Goal: Information Seeking & Learning: Learn about a topic

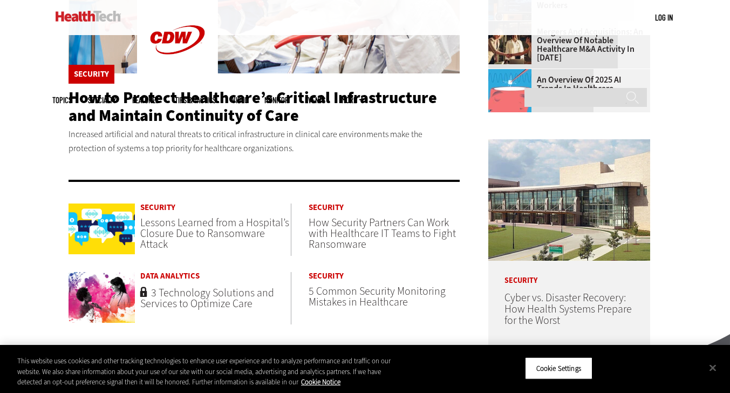
scroll to position [428, 0]
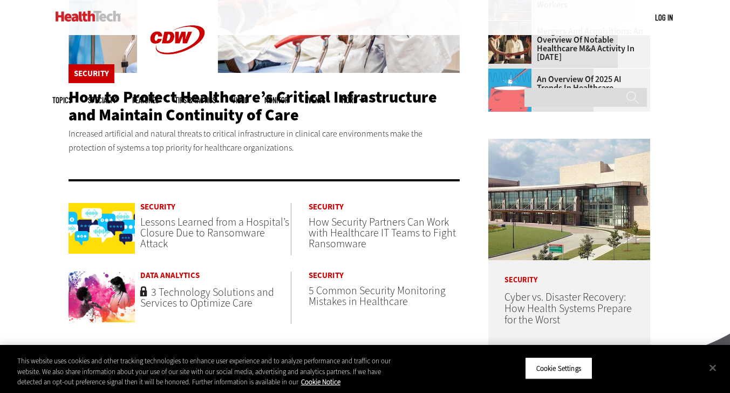
click at [0, 192] on div "Become an Insider Sign up today to receive premium content! Sign Up MENU Log in…" at bounding box center [365, 120] width 730 height 1097
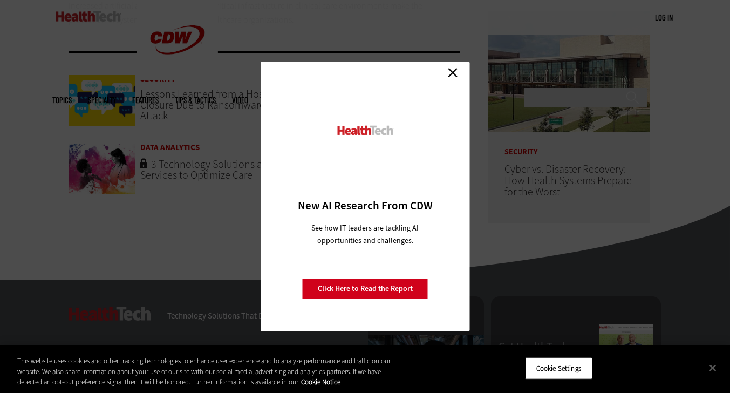
scroll to position [554, 0]
click at [454, 64] on link "Close" at bounding box center [453, 72] width 16 height 16
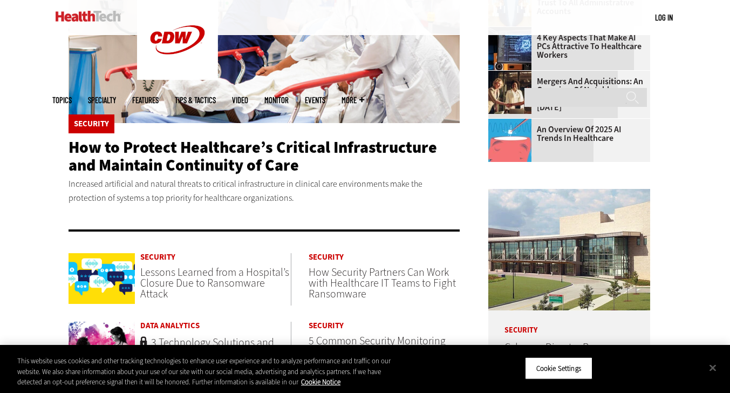
scroll to position [377, 0]
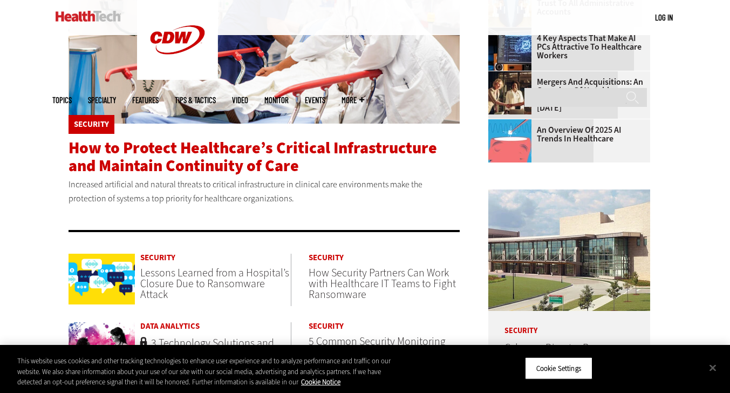
click at [139, 154] on span "How to Protect Healthcare’s Critical Infrastructure and Maintain Continuity of …" at bounding box center [253, 156] width 369 height 39
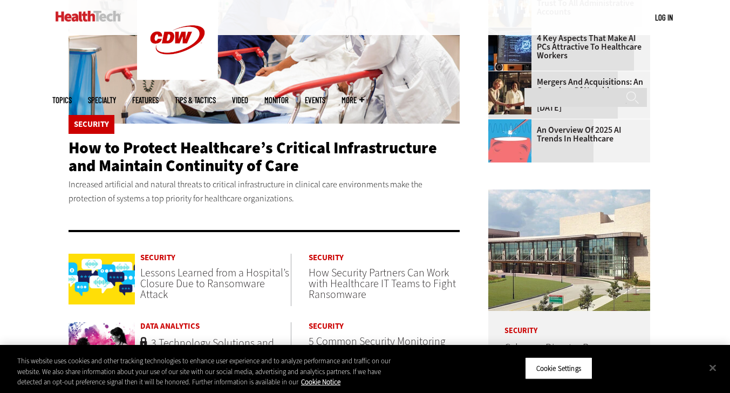
click at [154, 89] on img at bounding box center [265, 18] width 392 height 212
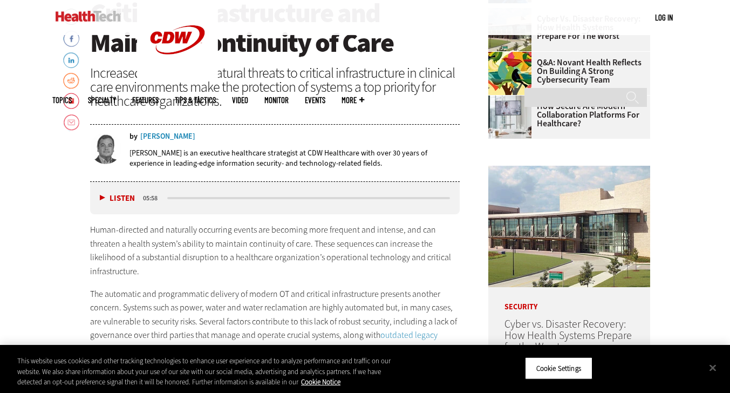
scroll to position [438, 0]
